Goal: Information Seeking & Learning: Learn about a topic

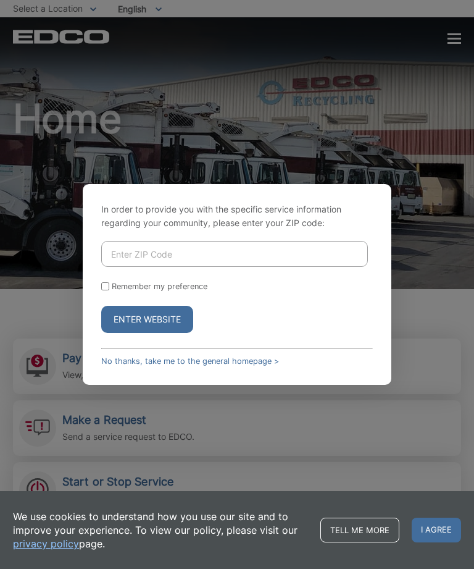
click at [176, 267] on input "Enter ZIP Code" at bounding box center [234, 254] width 267 height 26
type input "90245"
click at [154, 333] on button "Enter Website" at bounding box center [147, 319] width 92 height 27
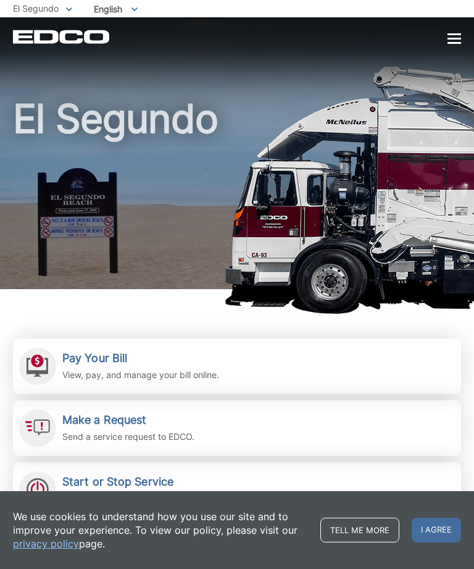
click at [440, 534] on span "I agree" at bounding box center [436, 529] width 49 height 25
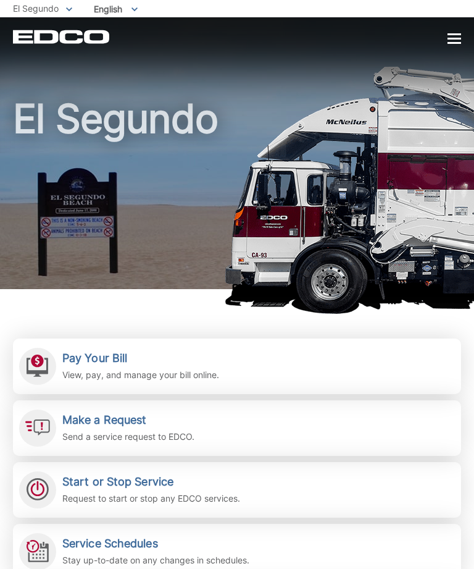
click at [455, 41] on div at bounding box center [455, 39] width 14 height 10
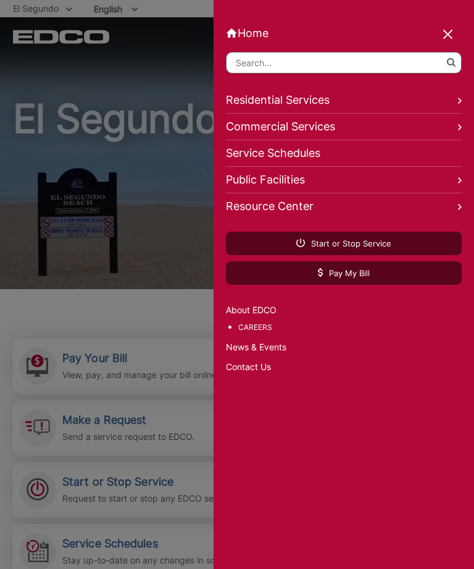
click at [309, 101] on link "Residential Services" at bounding box center [344, 100] width 236 height 27
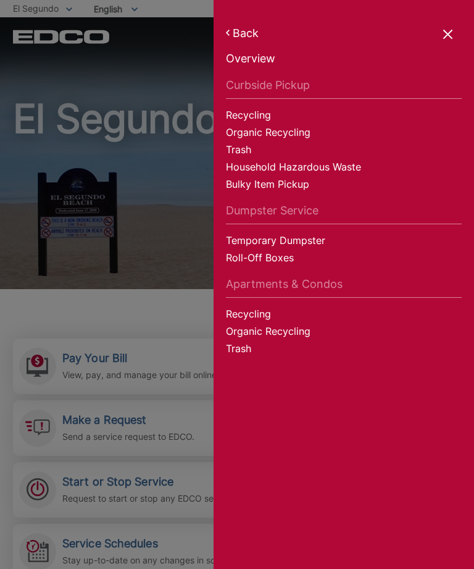
click at [277, 191] on link "Bulky Item Pickup" at bounding box center [344, 185] width 236 height 17
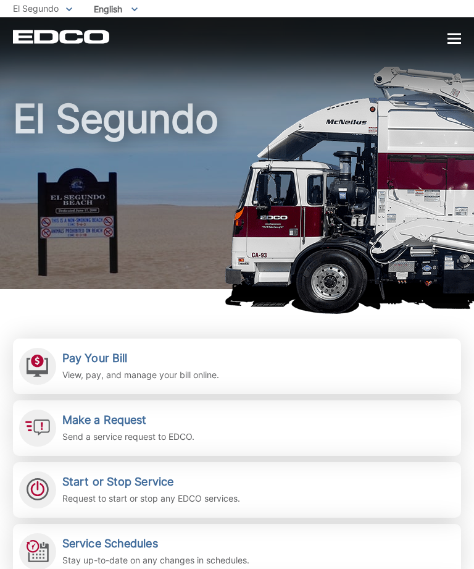
click at [453, 41] on div at bounding box center [455, 39] width 14 height 10
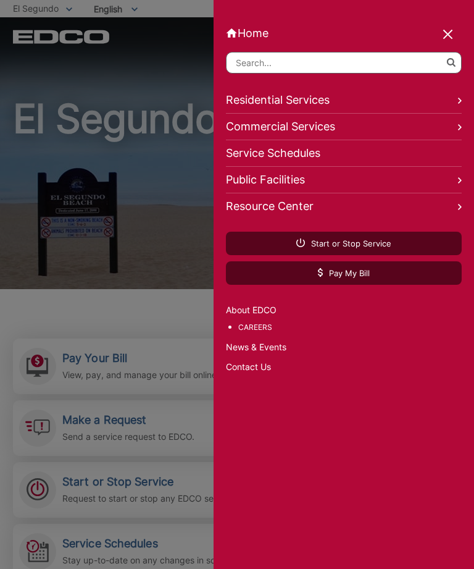
click at [445, 40] on link "Home" at bounding box center [344, 33] width 236 height 13
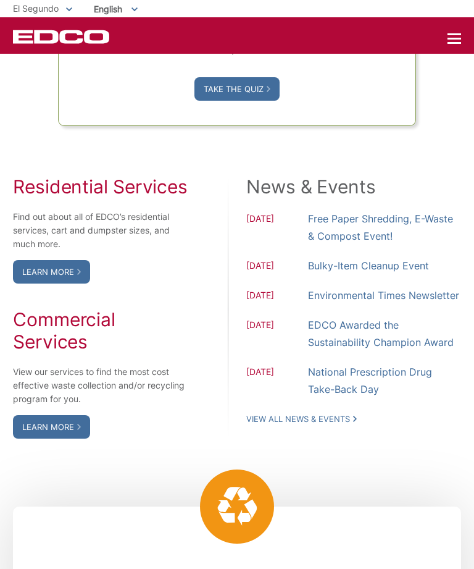
scroll to position [947, 0]
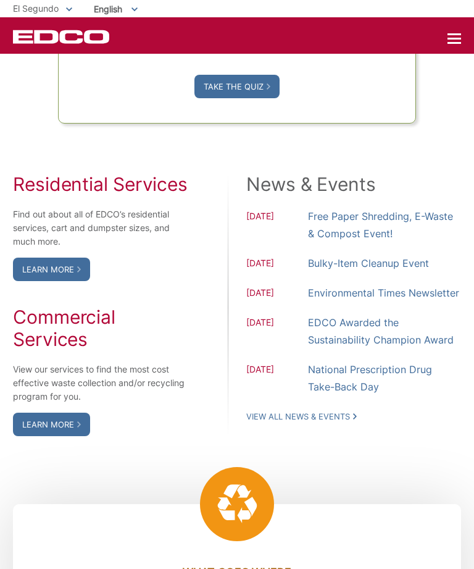
click at [412, 272] on link "Bulky-Item Cleanup Event" at bounding box center [368, 262] width 121 height 17
